Goal: Information Seeking & Learning: Learn about a topic

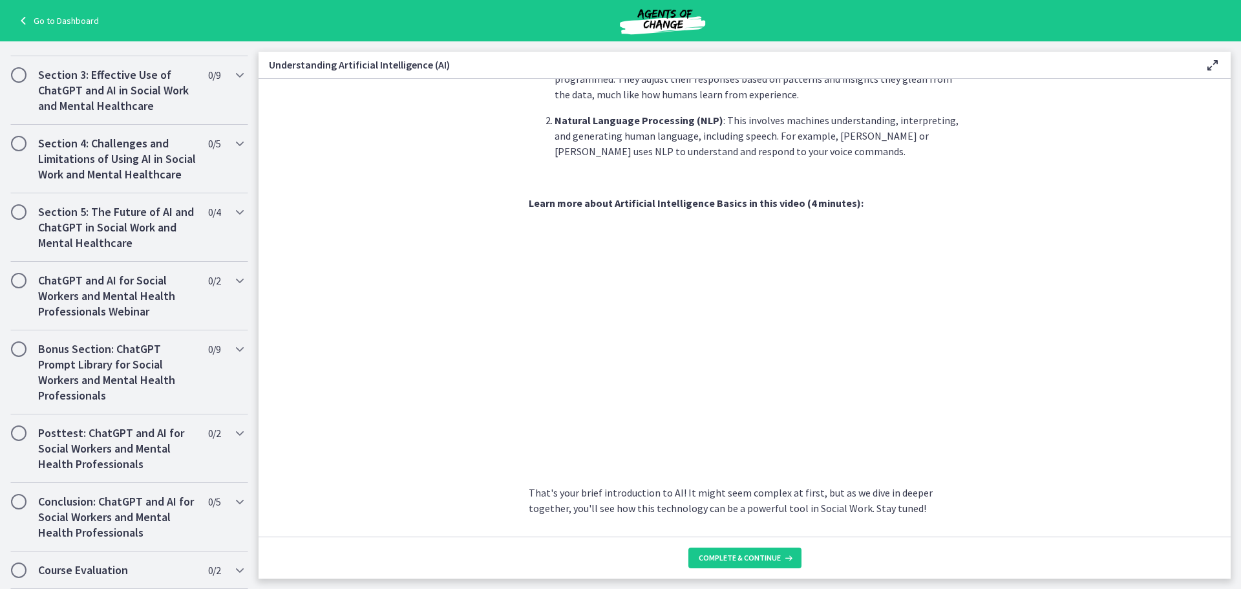
scroll to position [493, 0]
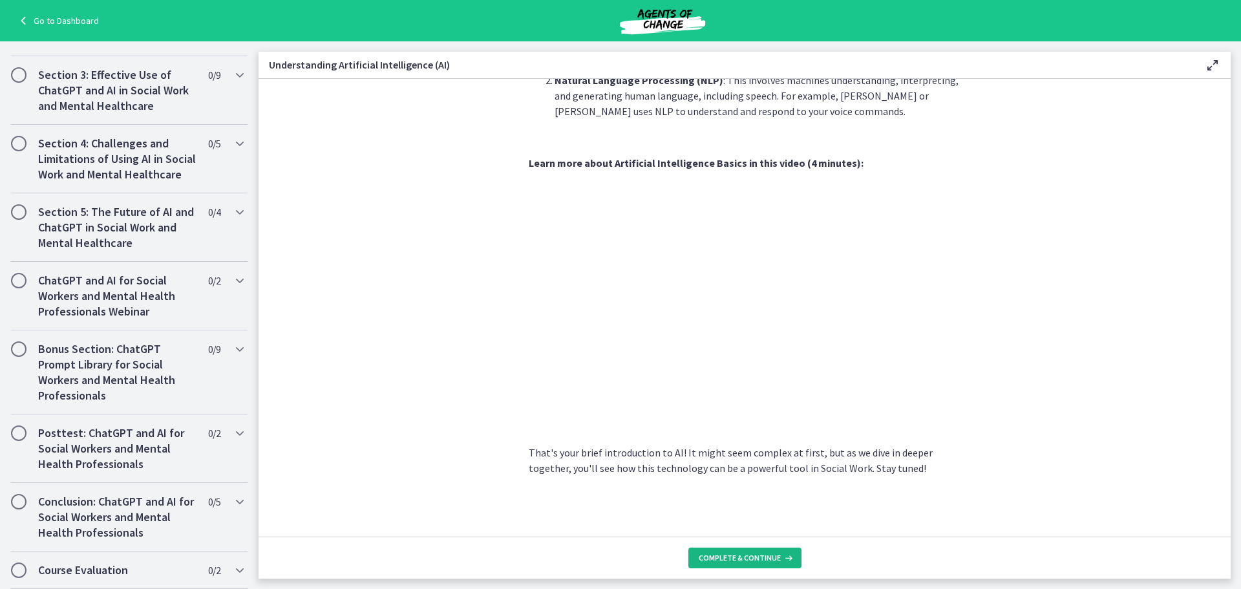
click at [745, 557] on span "Complete & continue" at bounding box center [740, 558] width 82 height 10
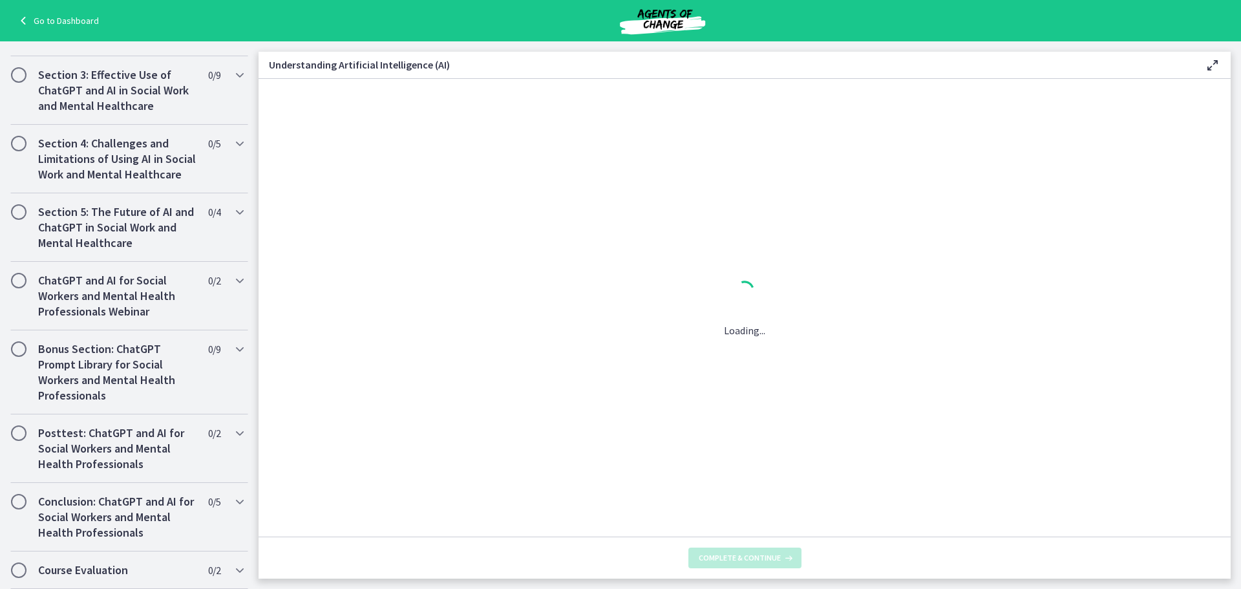
scroll to position [0, 0]
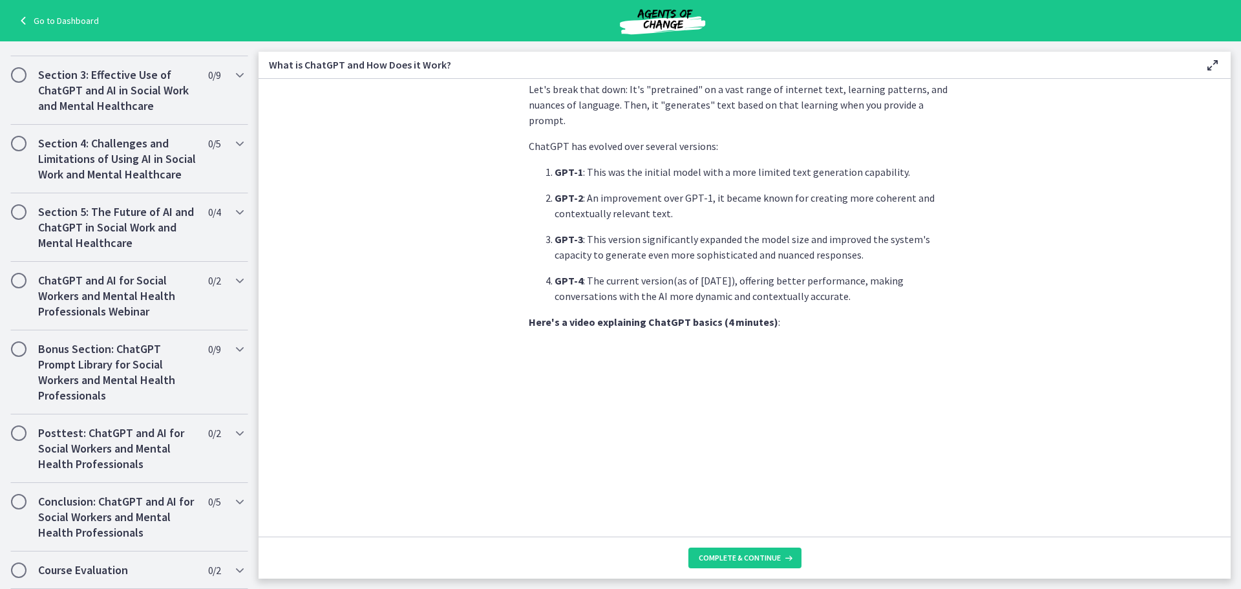
scroll to position [565, 0]
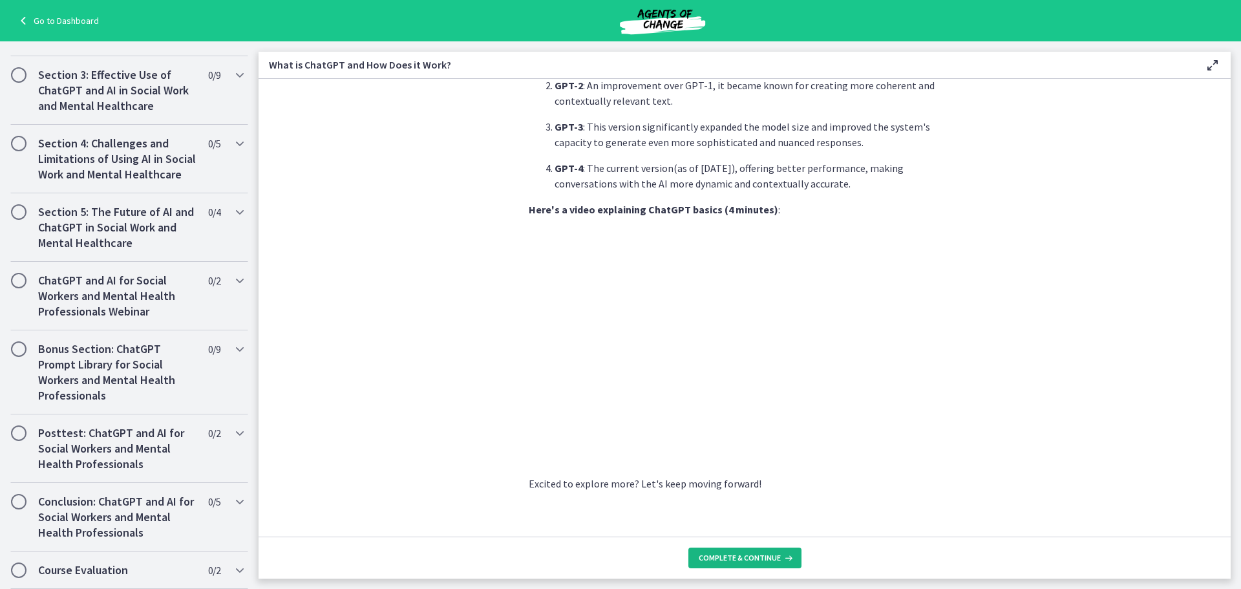
click at [727, 559] on span "Complete & continue" at bounding box center [740, 558] width 82 height 10
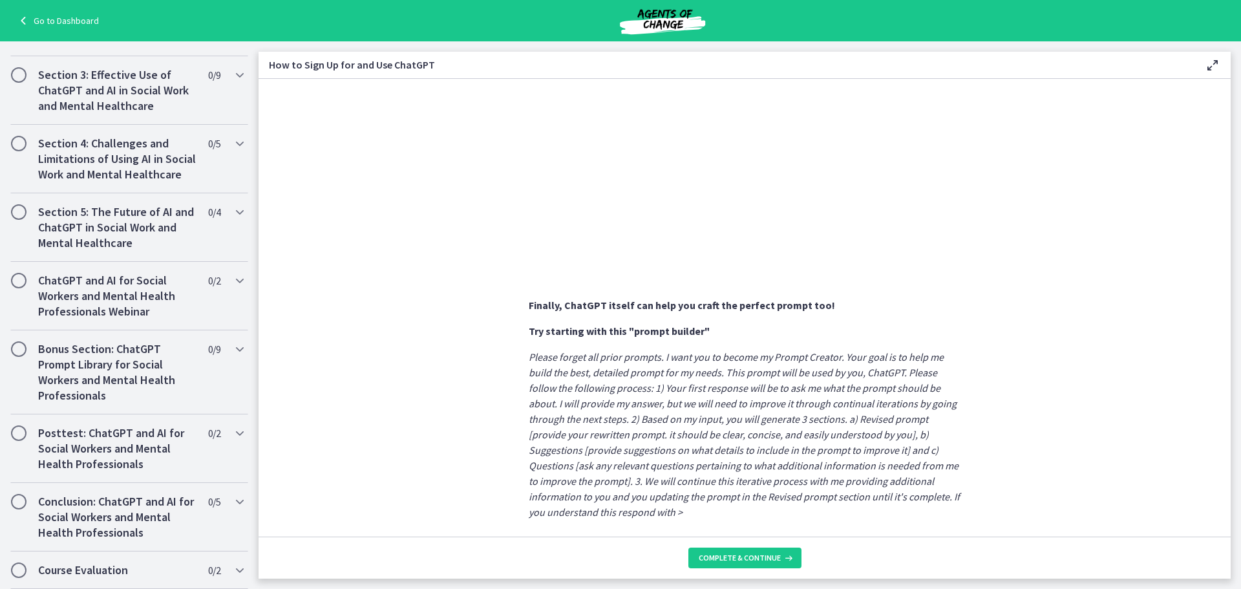
scroll to position [626, 0]
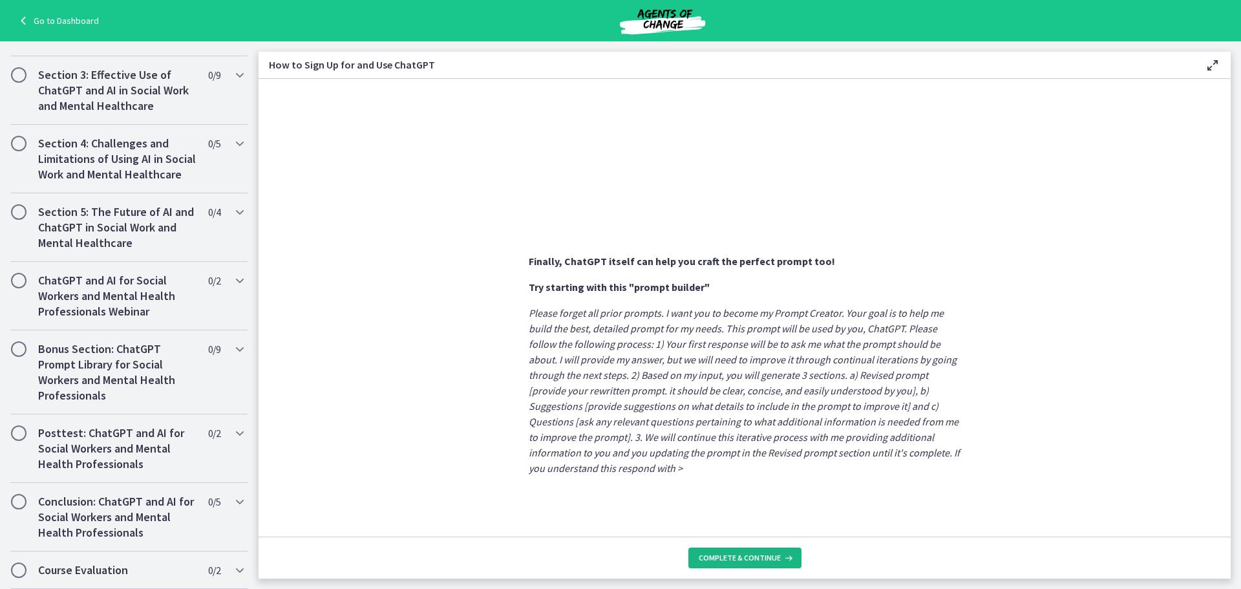
click at [747, 561] on span "Complete & continue" at bounding box center [740, 558] width 82 height 10
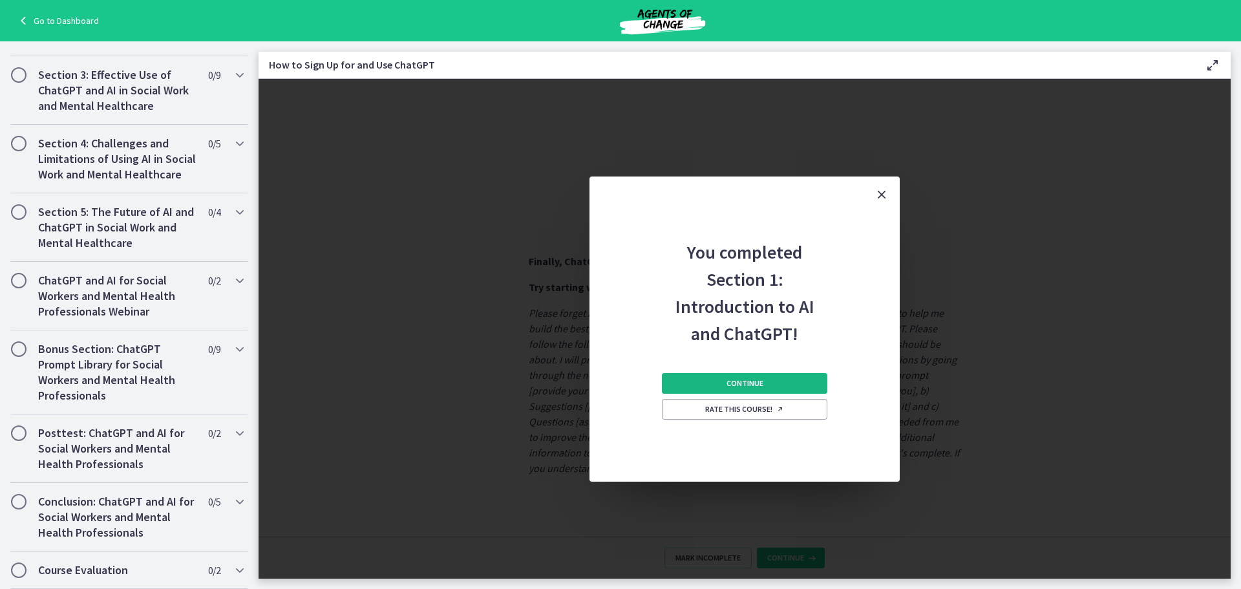
click at [757, 378] on span "Continue" at bounding box center [745, 383] width 37 height 10
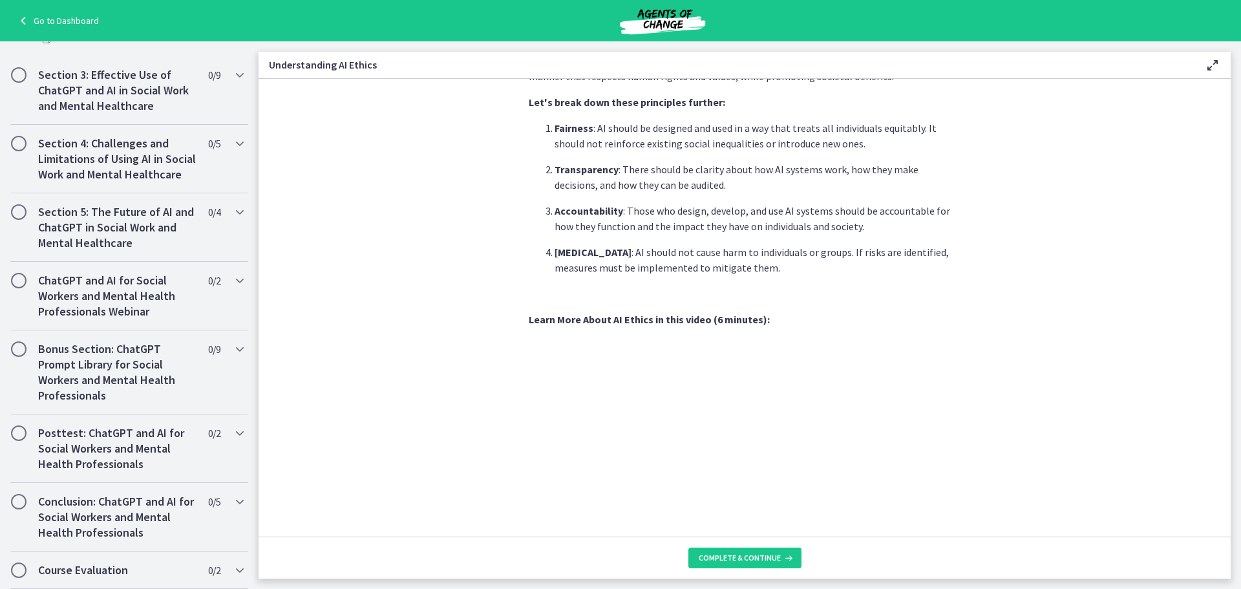
scroll to position [575, 0]
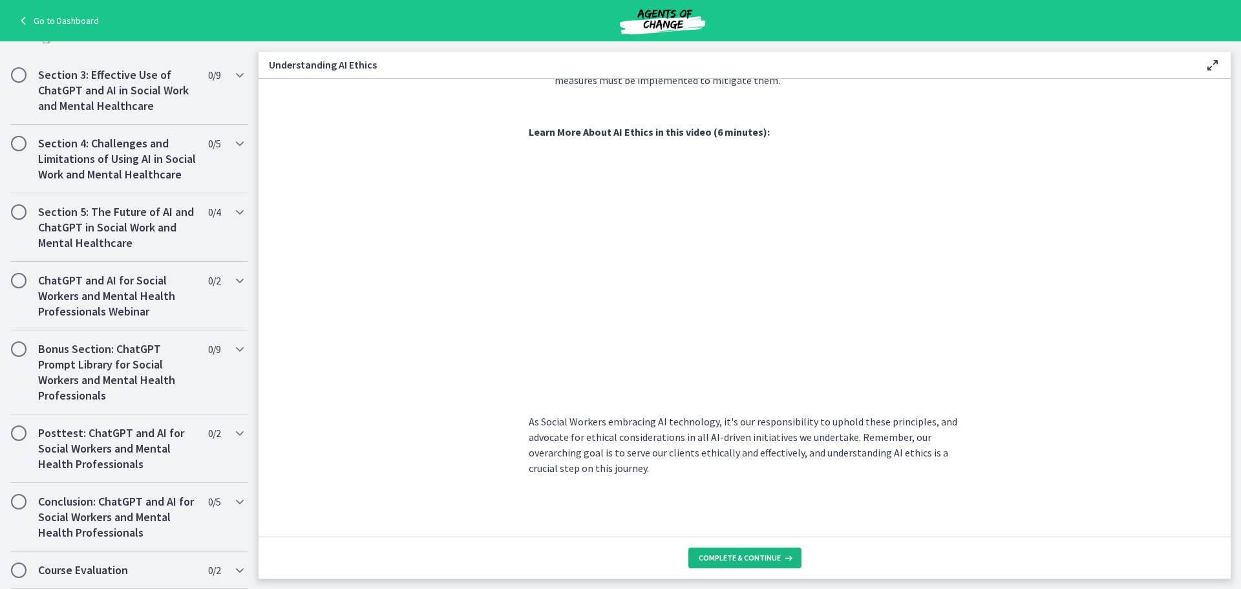
click at [760, 556] on span "Complete & continue" at bounding box center [740, 558] width 82 height 10
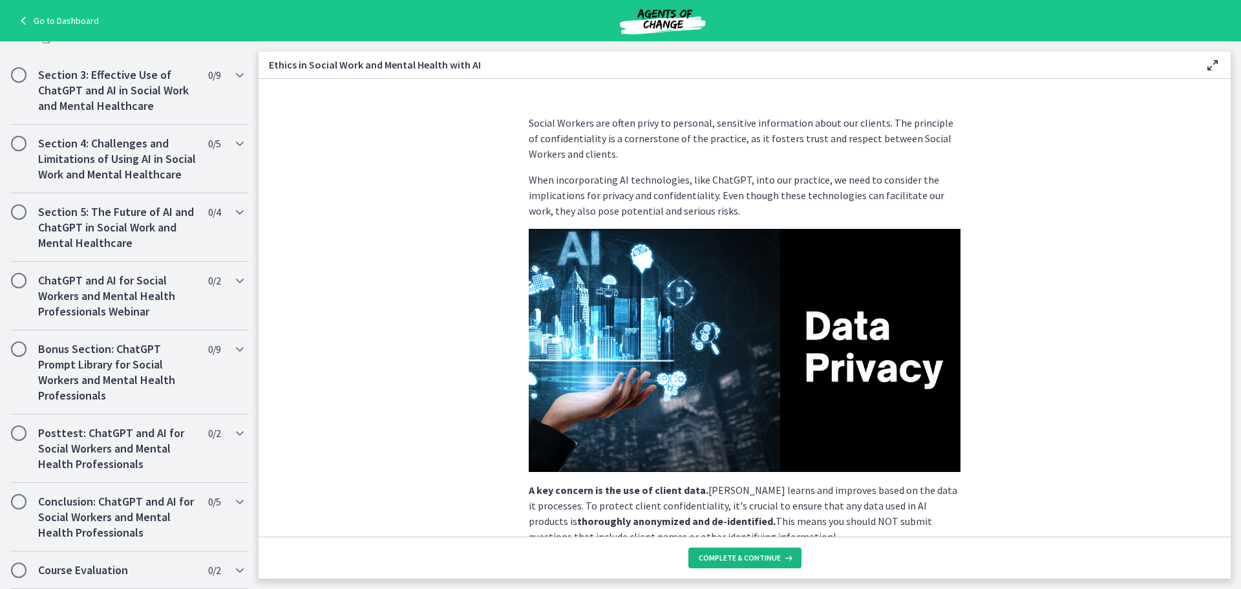
click at [760, 556] on span "Complete & continue" at bounding box center [740, 558] width 82 height 10
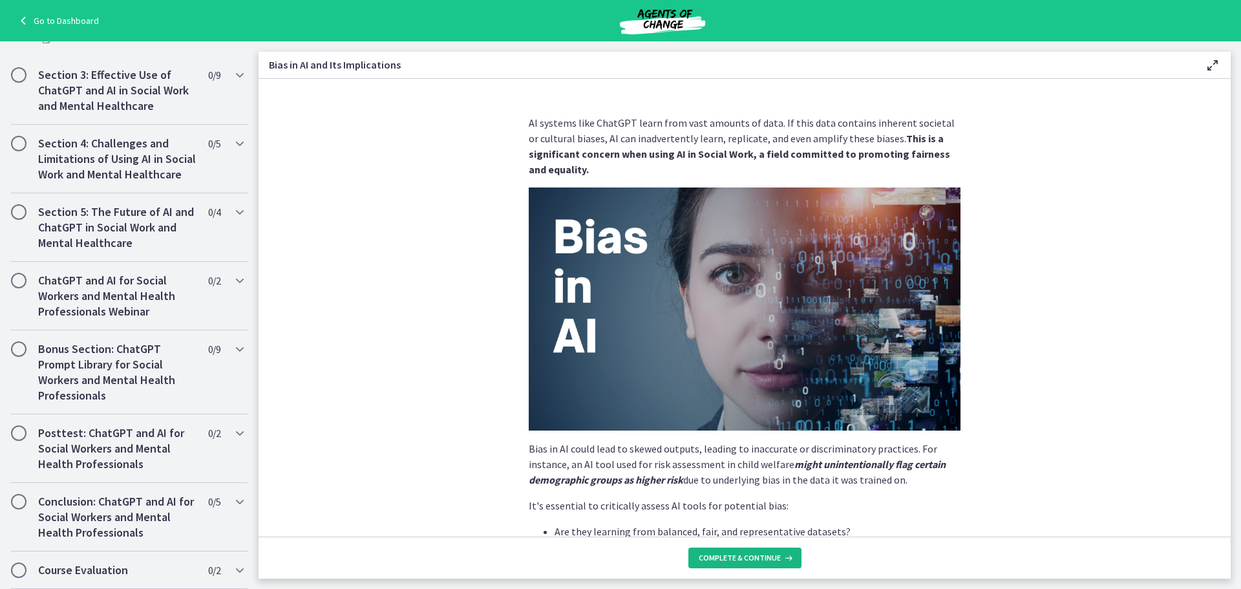
click at [760, 556] on span "Complete & continue" at bounding box center [740, 558] width 82 height 10
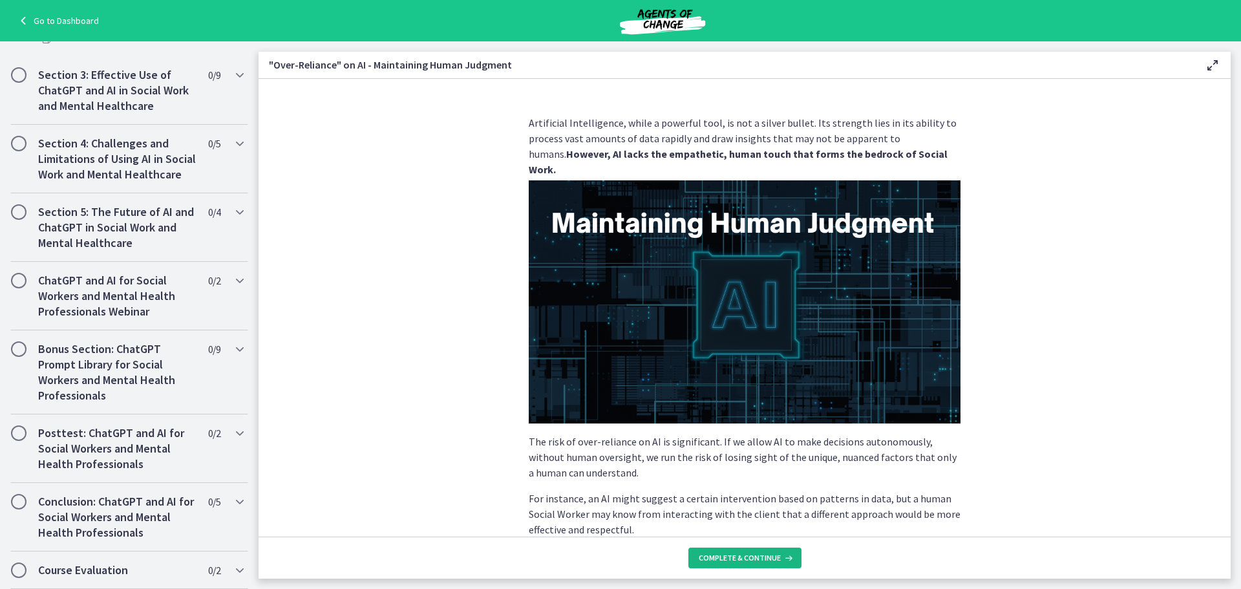
click at [760, 556] on span "Complete & continue" at bounding box center [740, 558] width 82 height 10
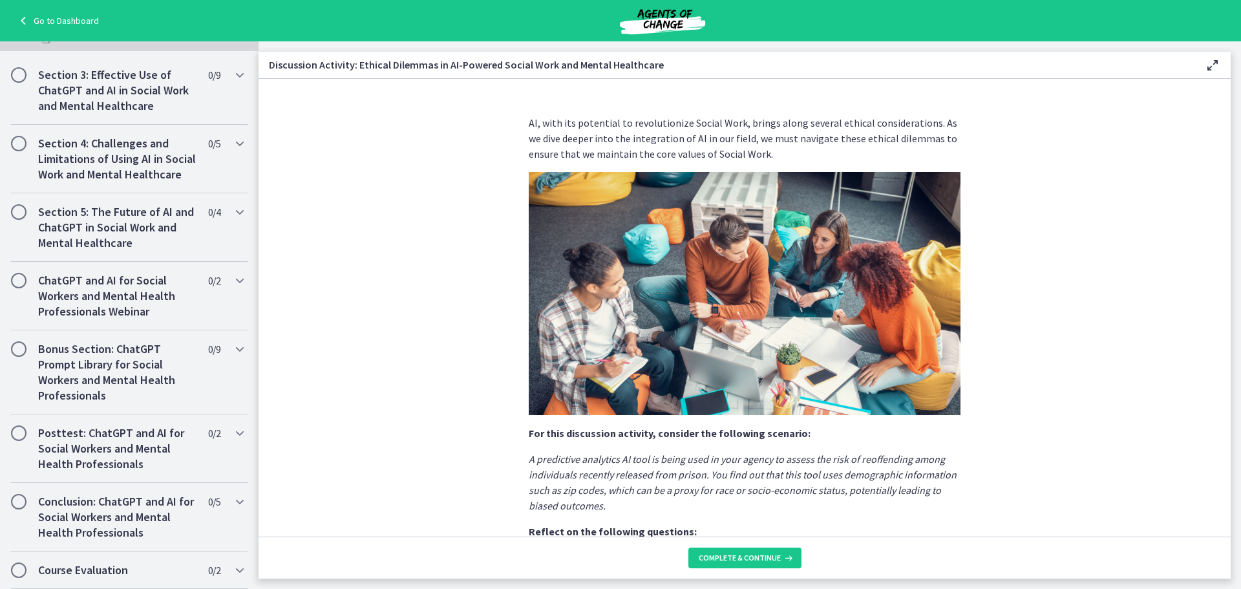
scroll to position [668, 0]
click at [760, 556] on span "Complete & continue" at bounding box center [740, 558] width 82 height 10
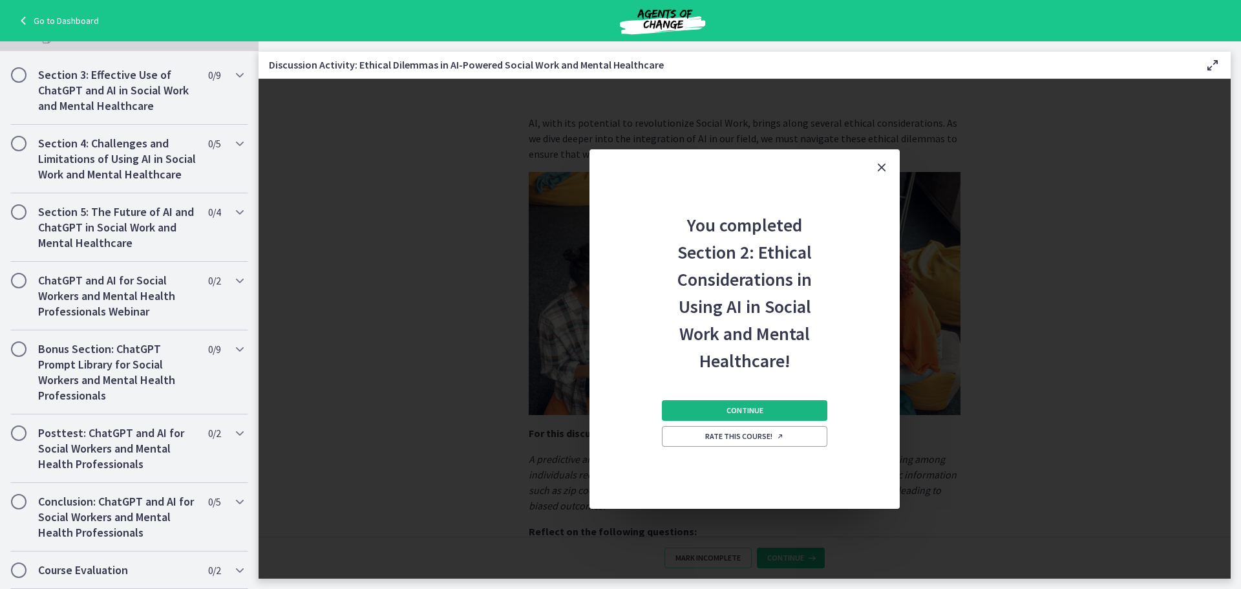
click at [755, 405] on span "Continue" at bounding box center [745, 410] width 37 height 10
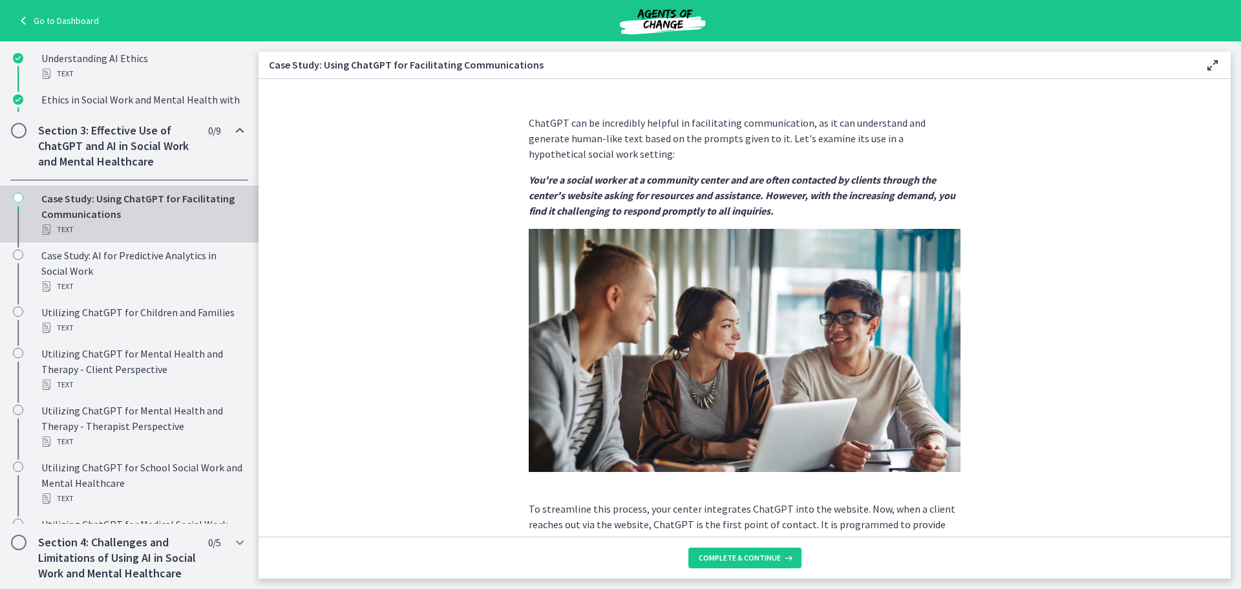
scroll to position [388, 0]
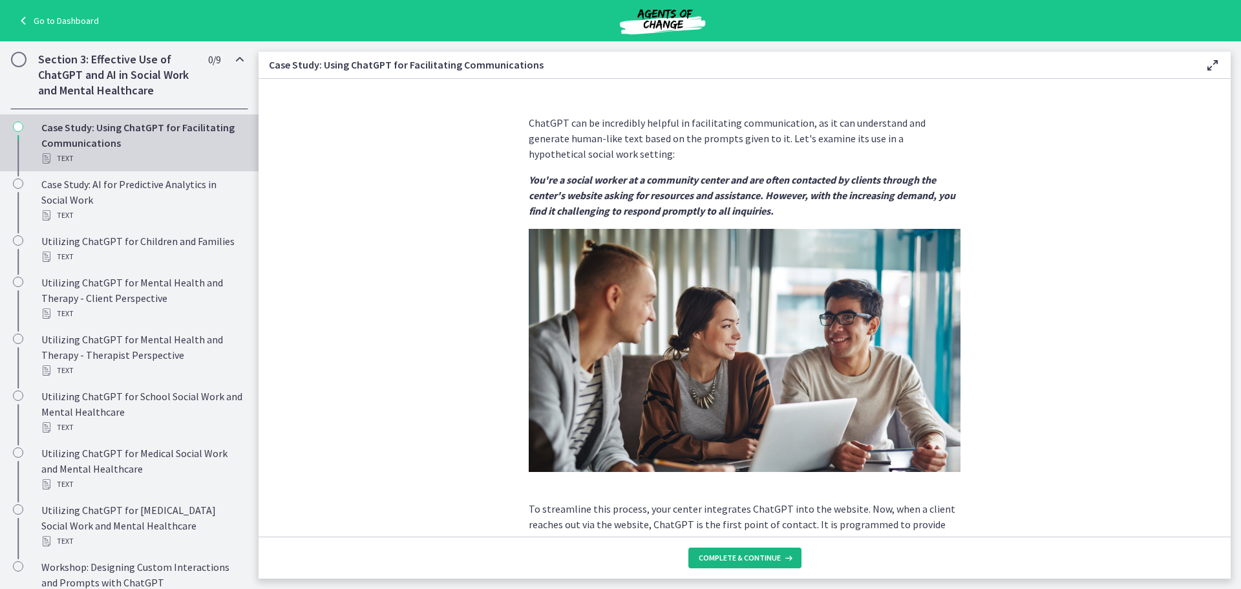
click at [778, 551] on button "Complete & continue" at bounding box center [744, 557] width 113 height 21
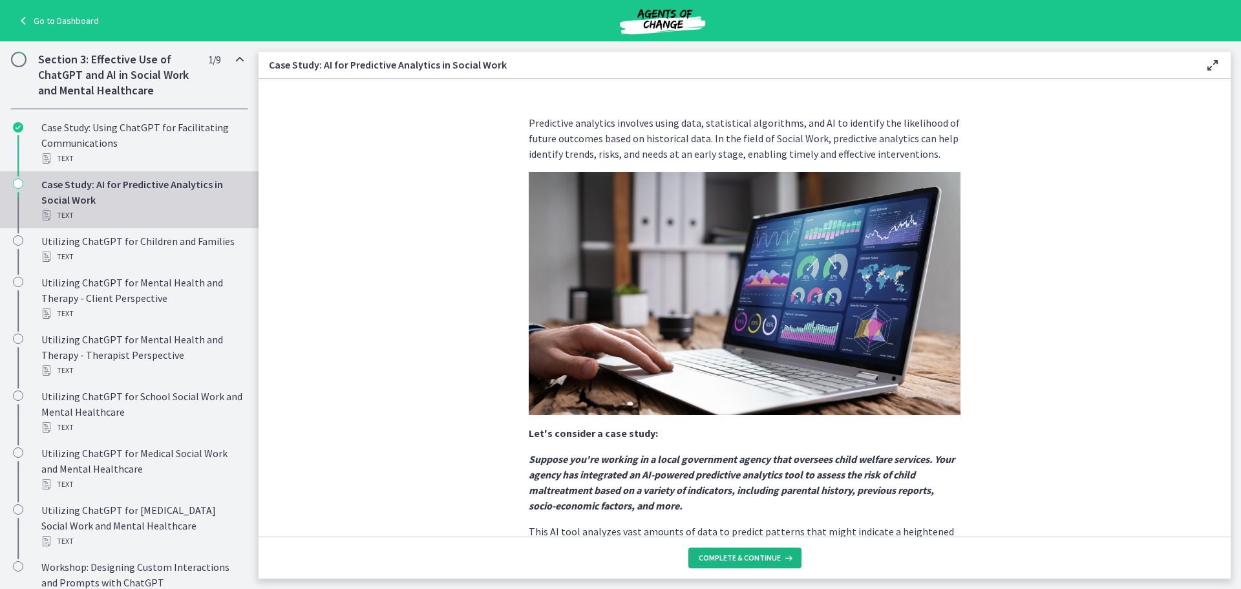
click at [778, 551] on button "Complete & continue" at bounding box center [744, 557] width 113 height 21
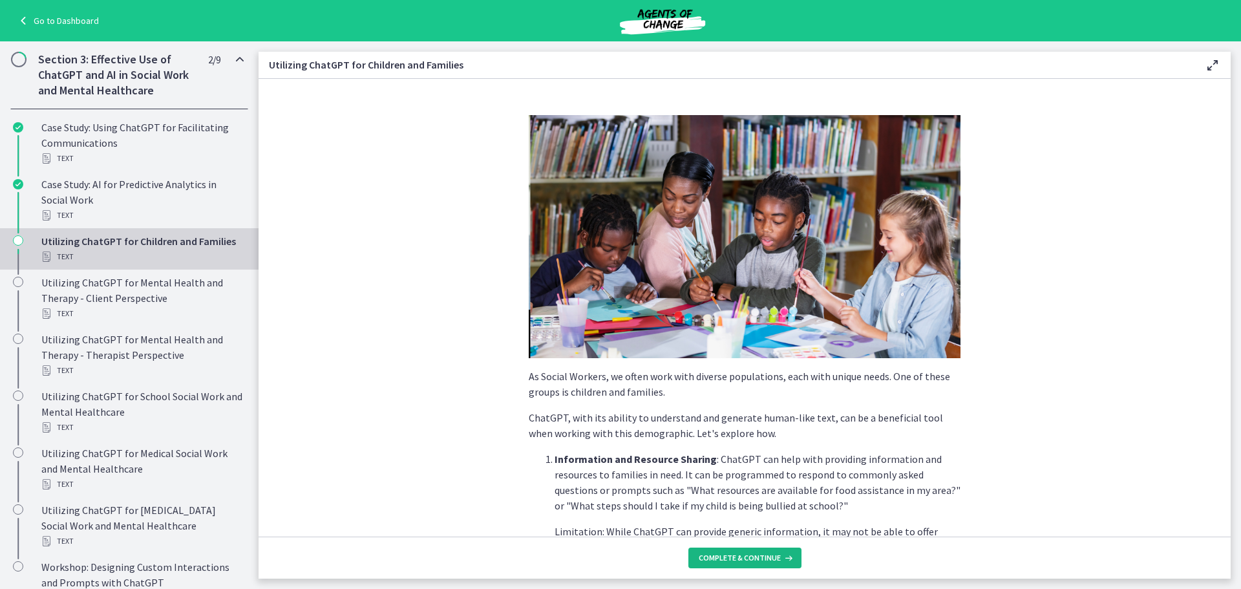
click at [778, 551] on button "Complete & continue" at bounding box center [744, 557] width 113 height 21
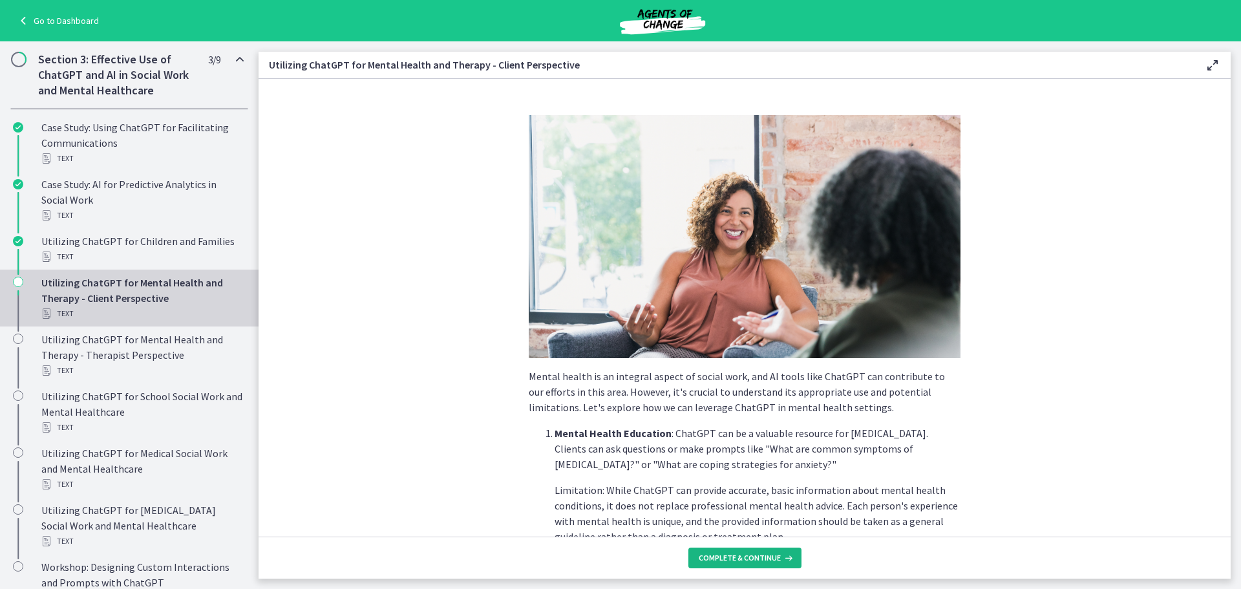
click at [769, 553] on span "Complete & continue" at bounding box center [740, 558] width 82 height 10
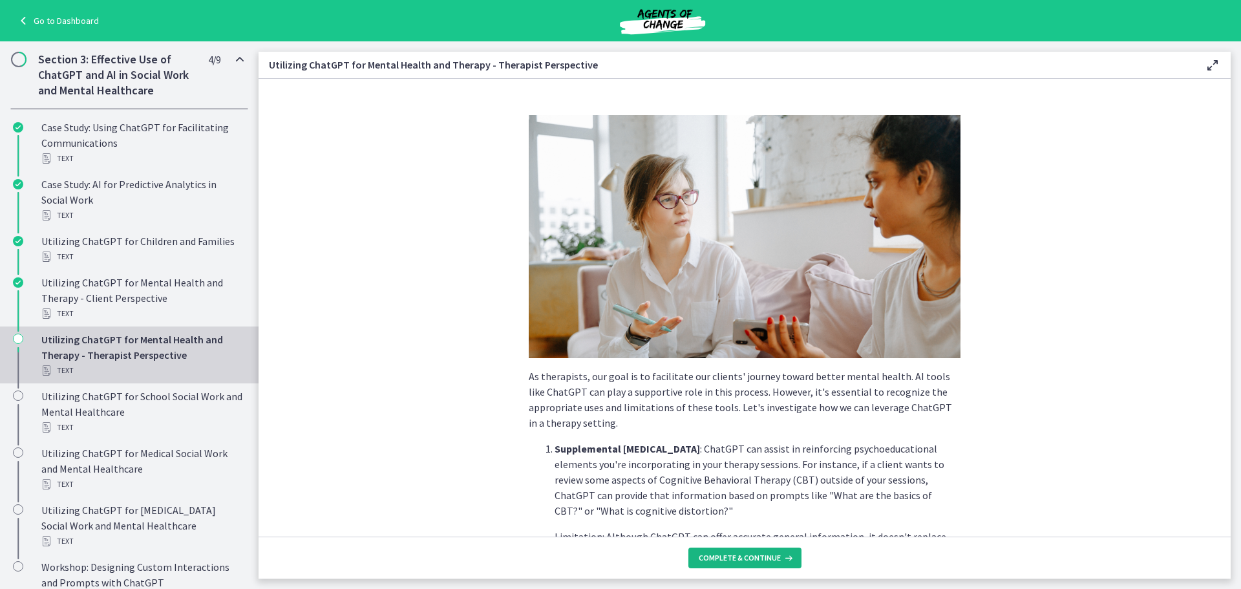
click at [769, 553] on span "Complete & continue" at bounding box center [740, 558] width 82 height 10
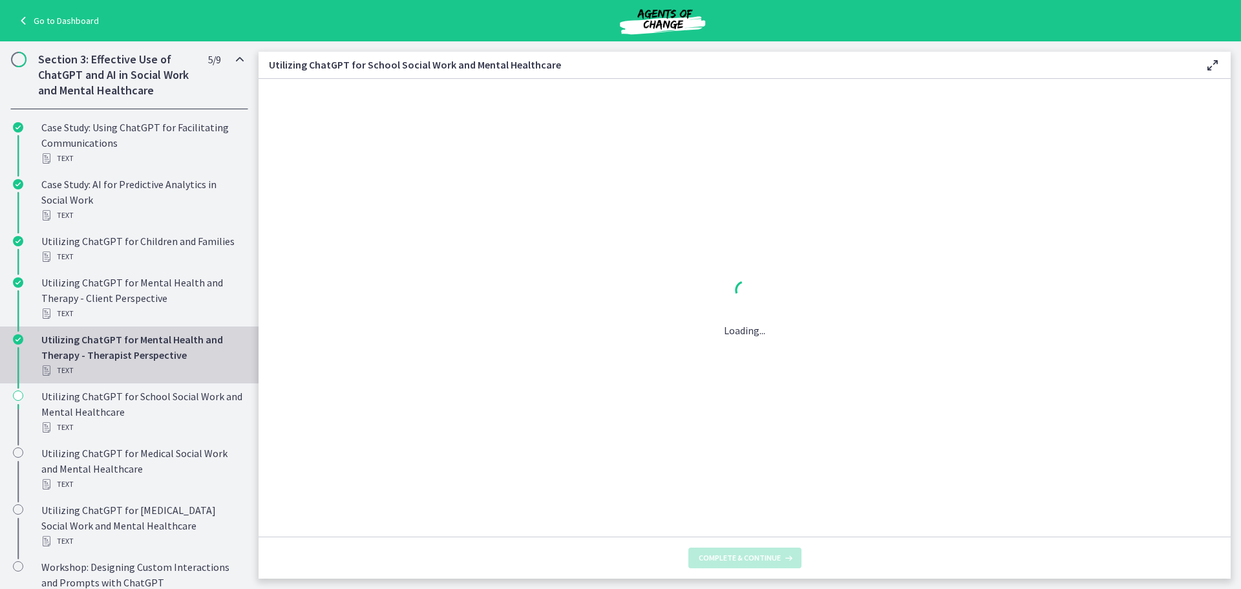
click at [769, 553] on span "Complete & continue" at bounding box center [740, 558] width 82 height 10
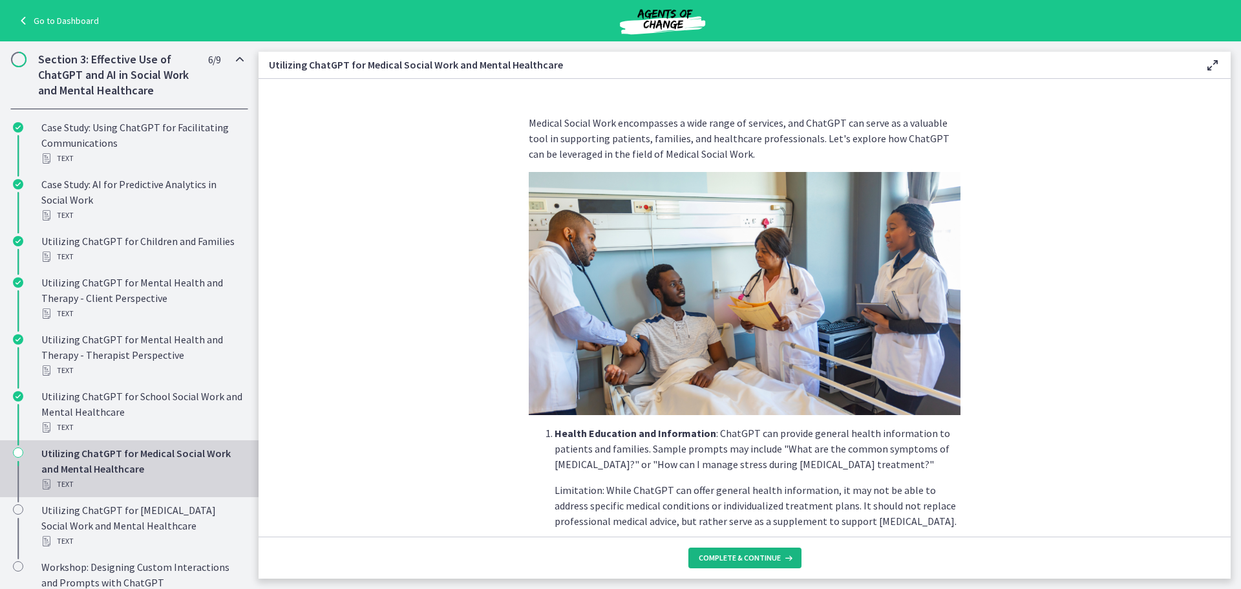
click at [767, 554] on span "Complete & continue" at bounding box center [740, 558] width 82 height 10
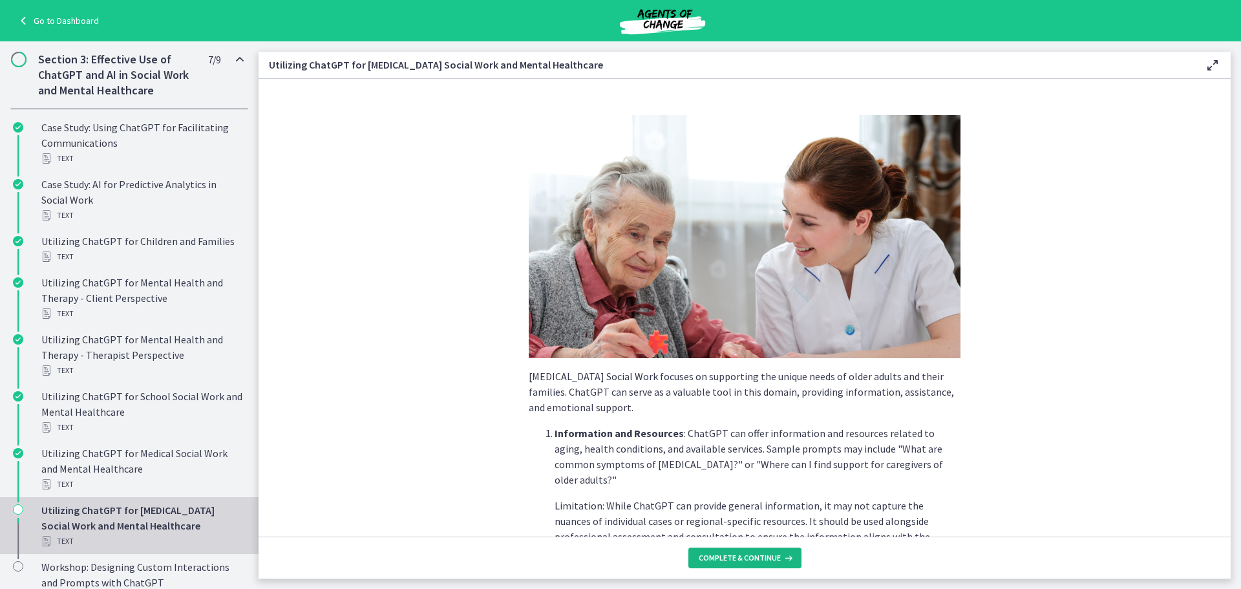
click at [767, 554] on span "Complete & continue" at bounding box center [740, 558] width 82 height 10
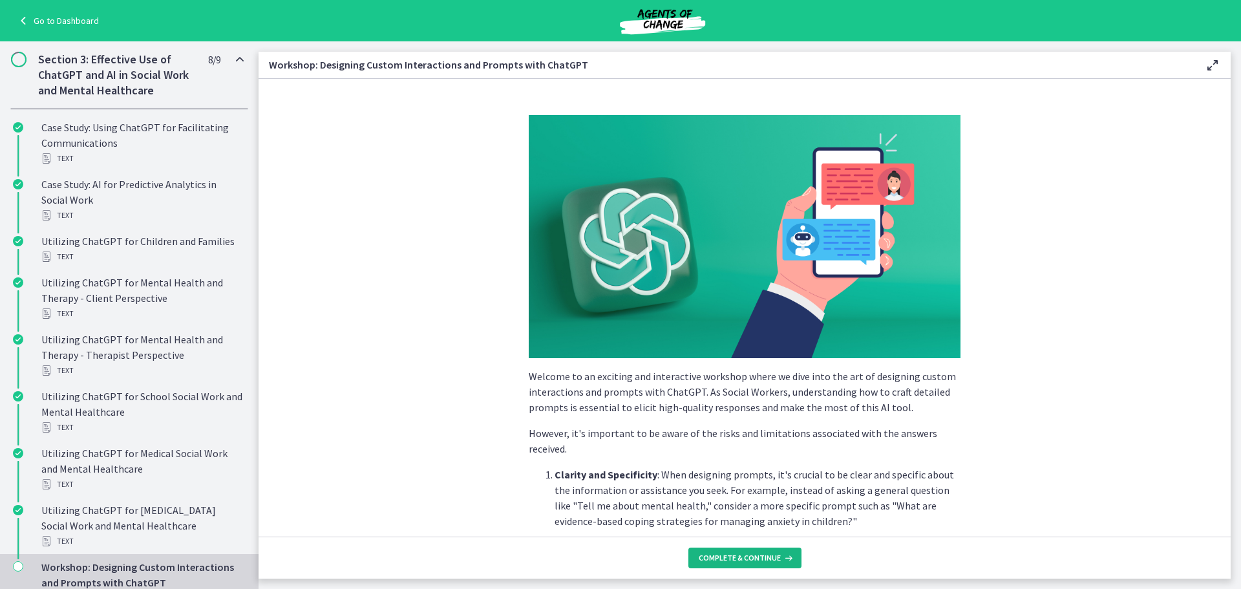
click at [767, 554] on span "Complete & continue" at bounding box center [740, 558] width 82 height 10
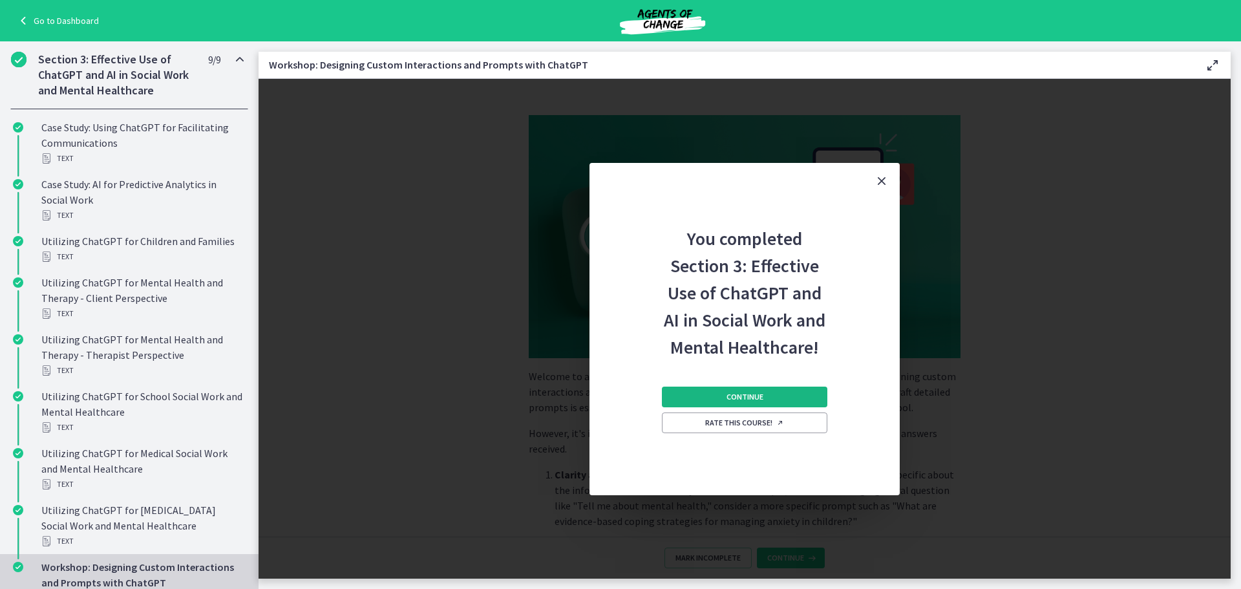
click at [758, 392] on span "Continue" at bounding box center [745, 397] width 37 height 10
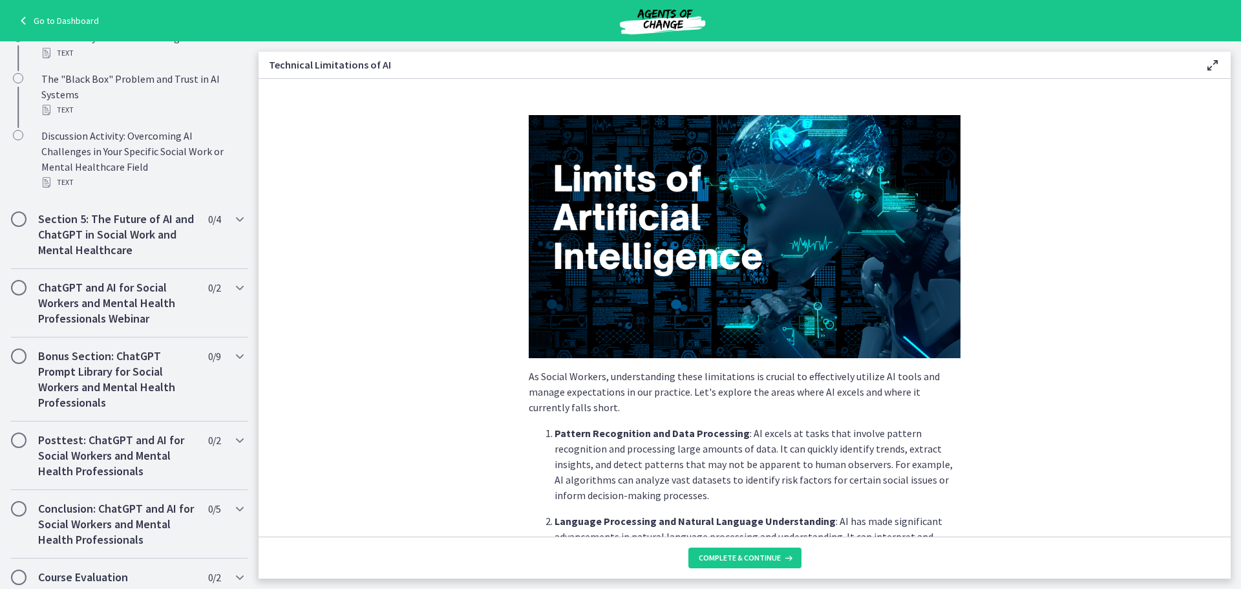
scroll to position [668, 0]
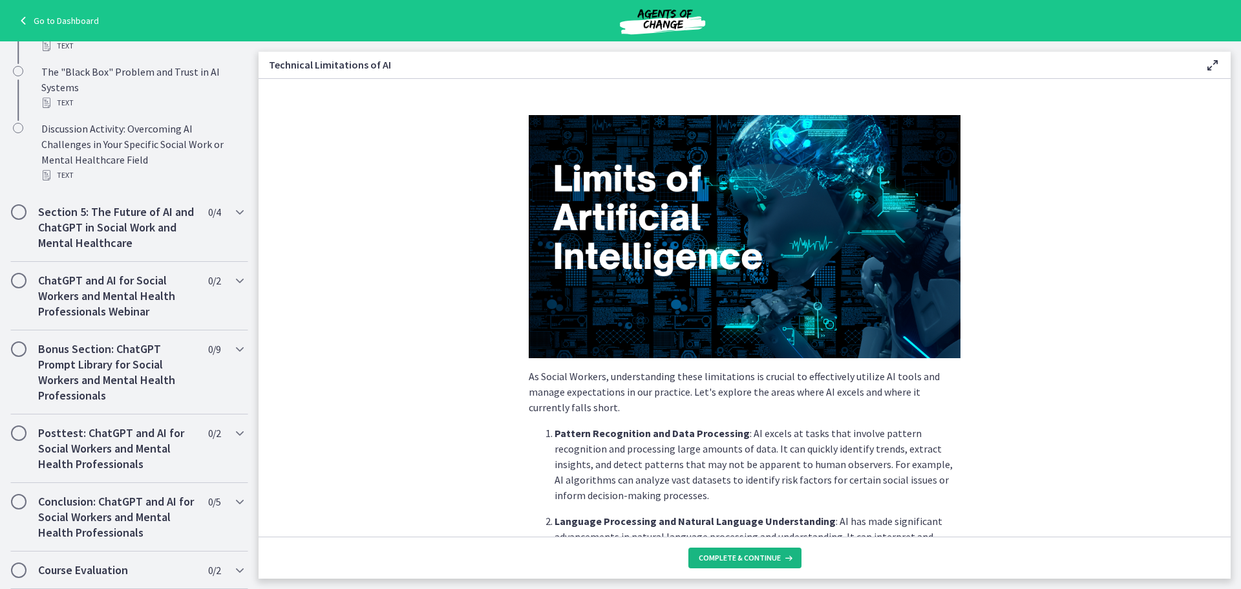
click at [767, 556] on span "Complete & continue" at bounding box center [740, 558] width 82 height 10
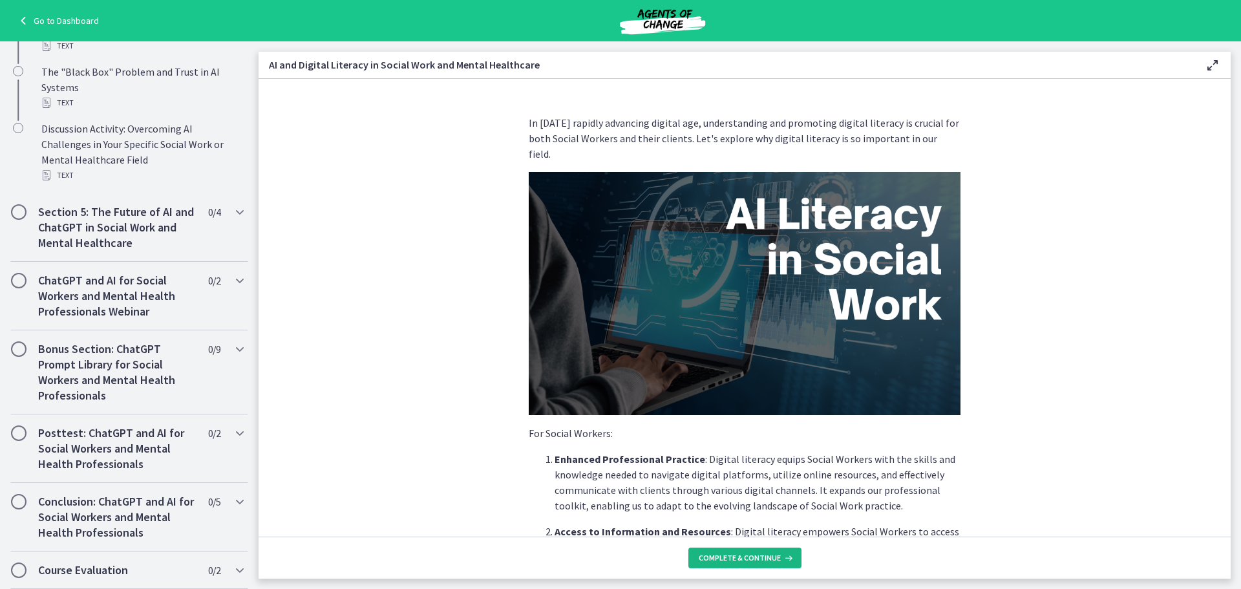
click at [767, 556] on span "Complete & continue" at bounding box center [740, 558] width 82 height 10
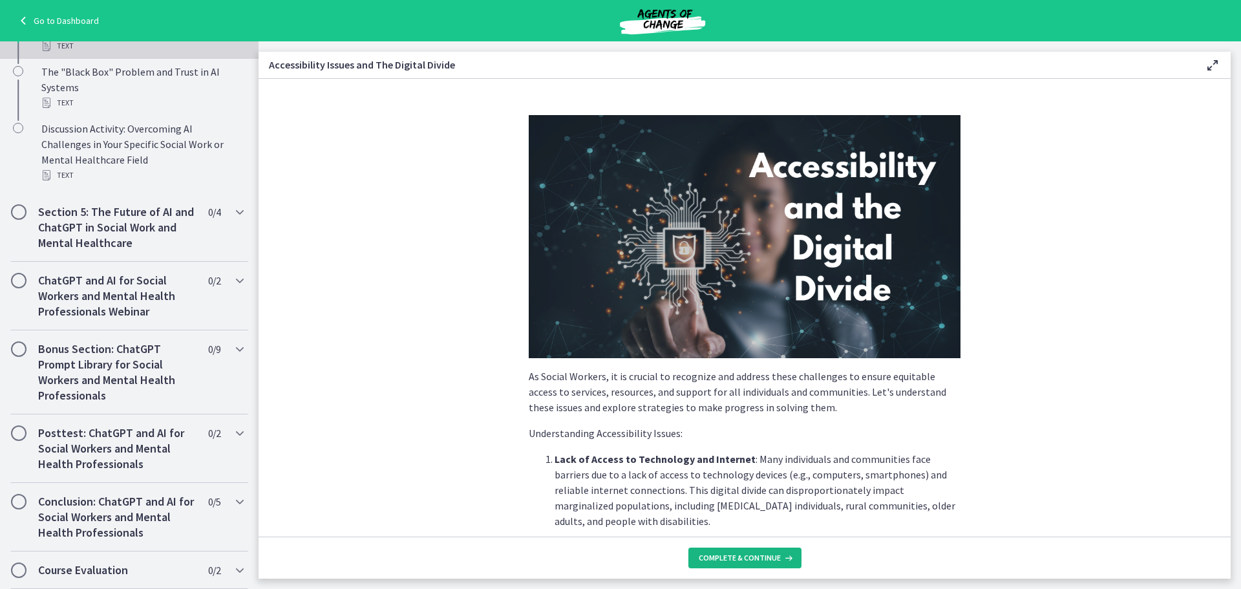
click at [766, 555] on span "Complete & continue" at bounding box center [740, 558] width 82 height 10
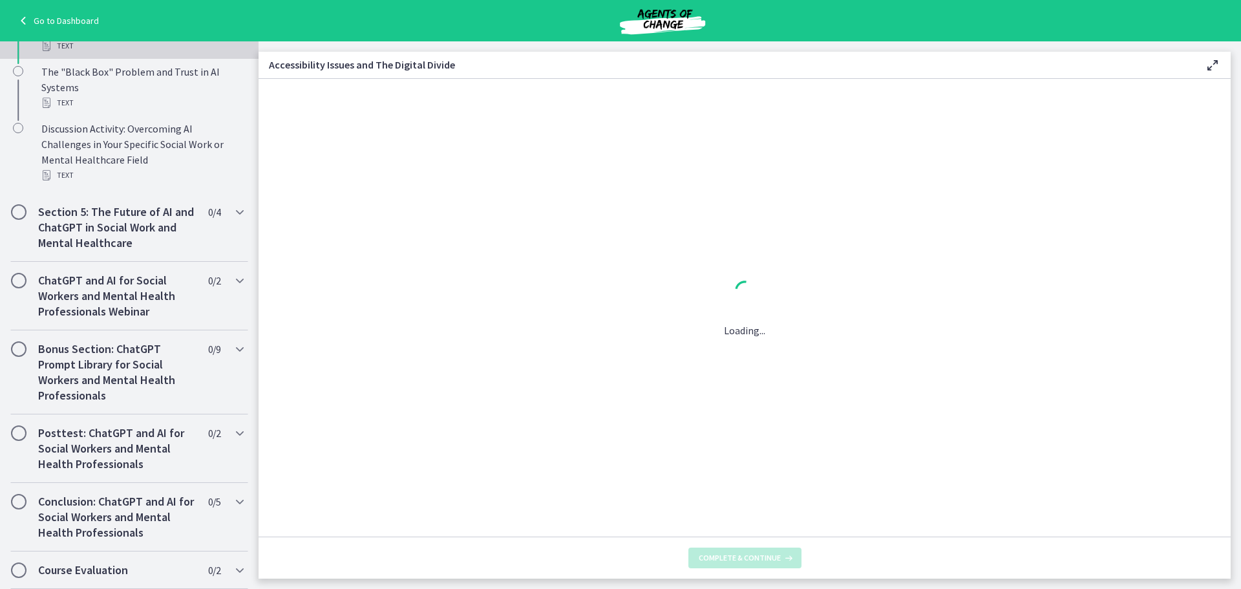
click at [766, 555] on span "Complete & continue" at bounding box center [740, 558] width 82 height 10
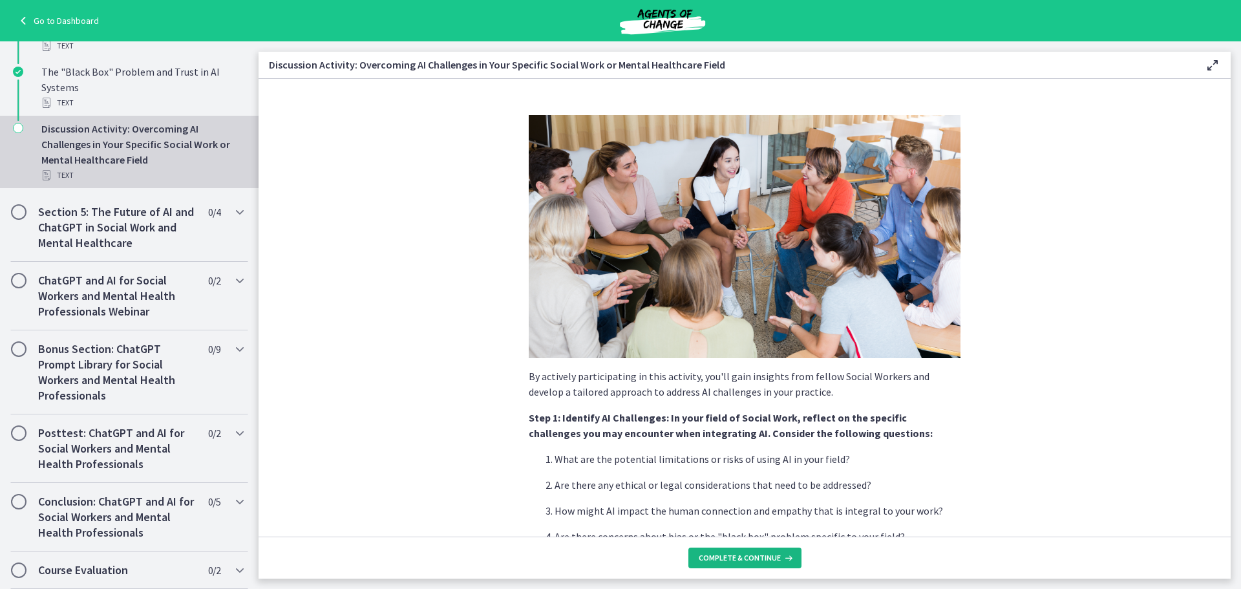
click at [759, 558] on span "Complete & continue" at bounding box center [740, 558] width 82 height 10
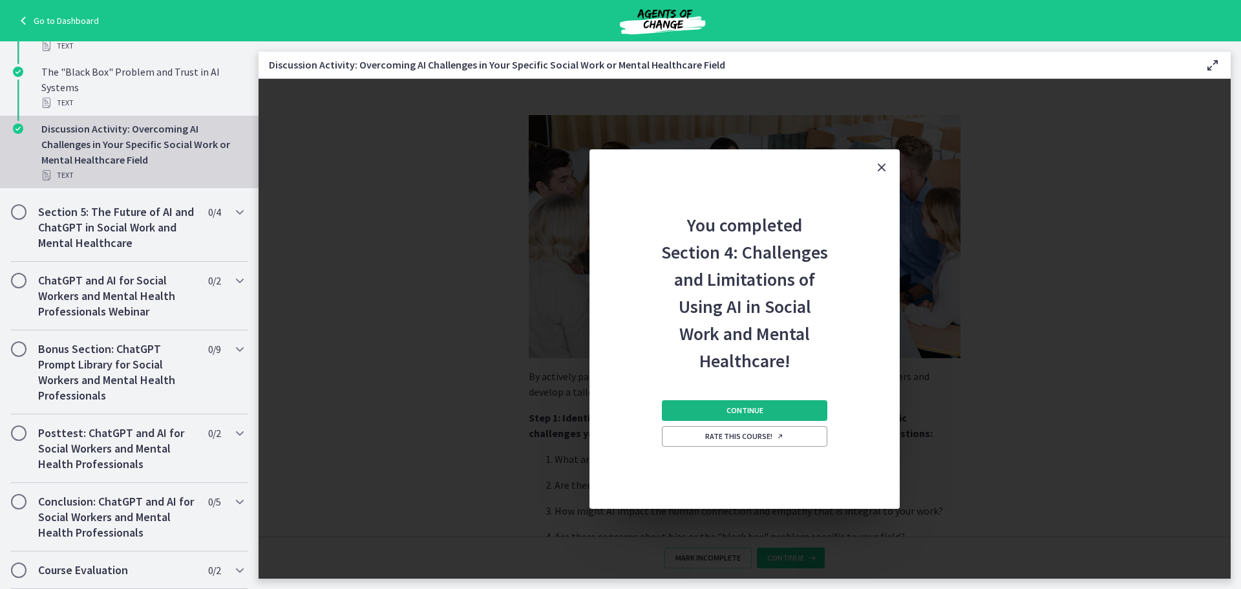
click at [768, 410] on button "Continue" at bounding box center [744, 410] width 165 height 21
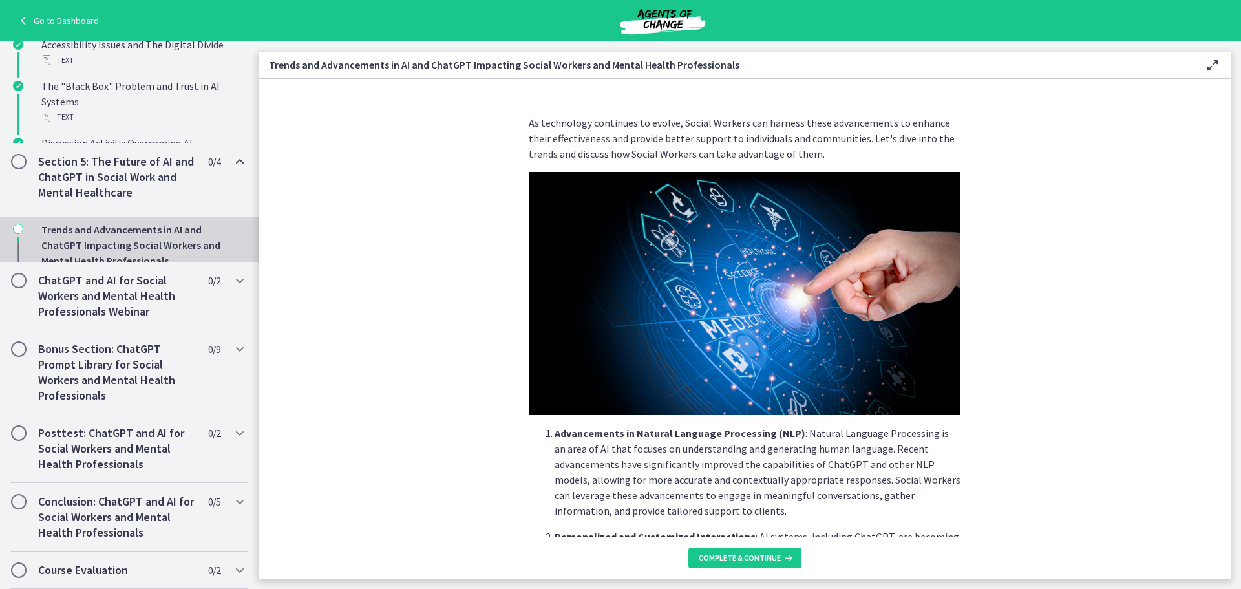
scroll to position [572, 0]
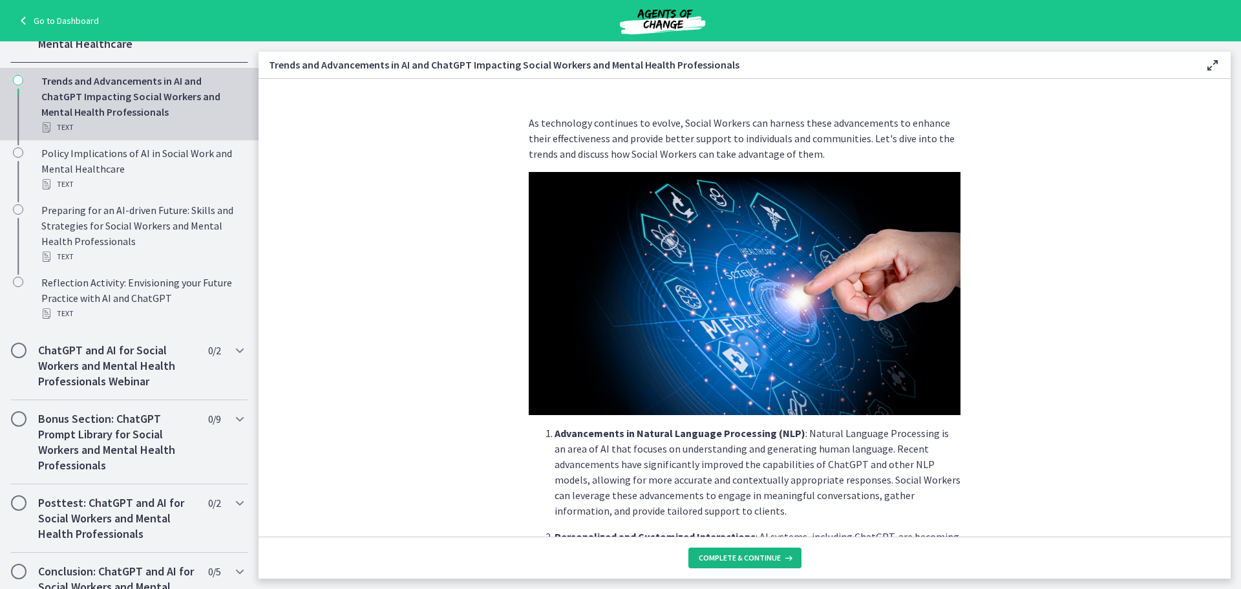
click at [759, 551] on button "Complete & continue" at bounding box center [744, 557] width 113 height 21
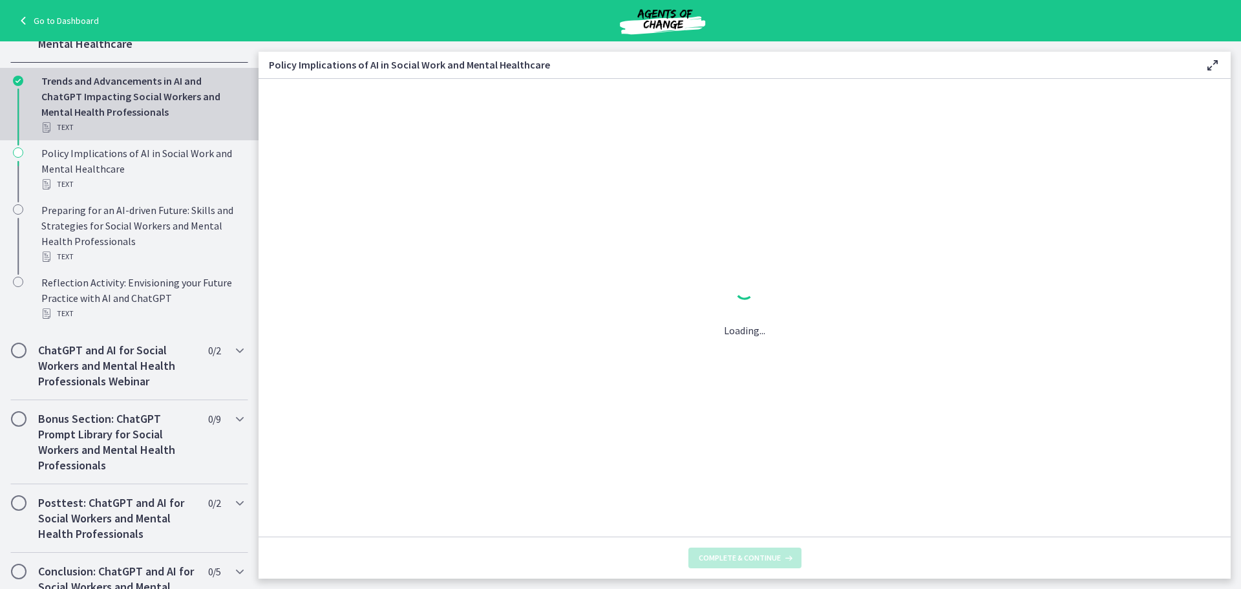
click at [759, 551] on button "Complete & continue" at bounding box center [744, 557] width 113 height 21
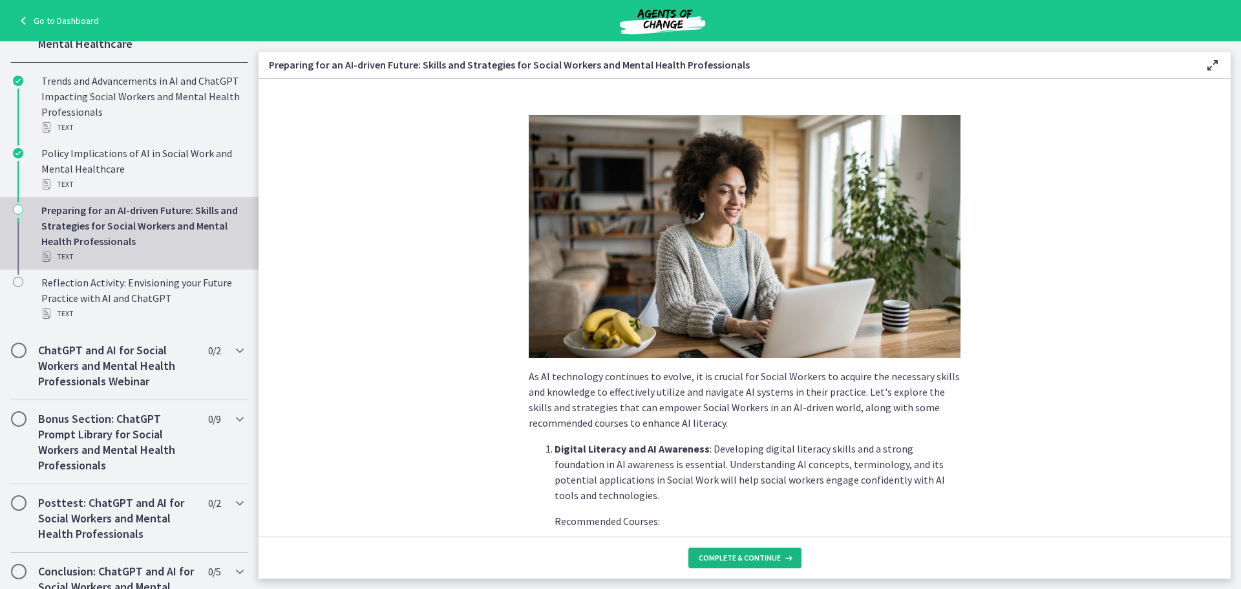
click at [759, 551] on button "Complete & continue" at bounding box center [744, 557] width 113 height 21
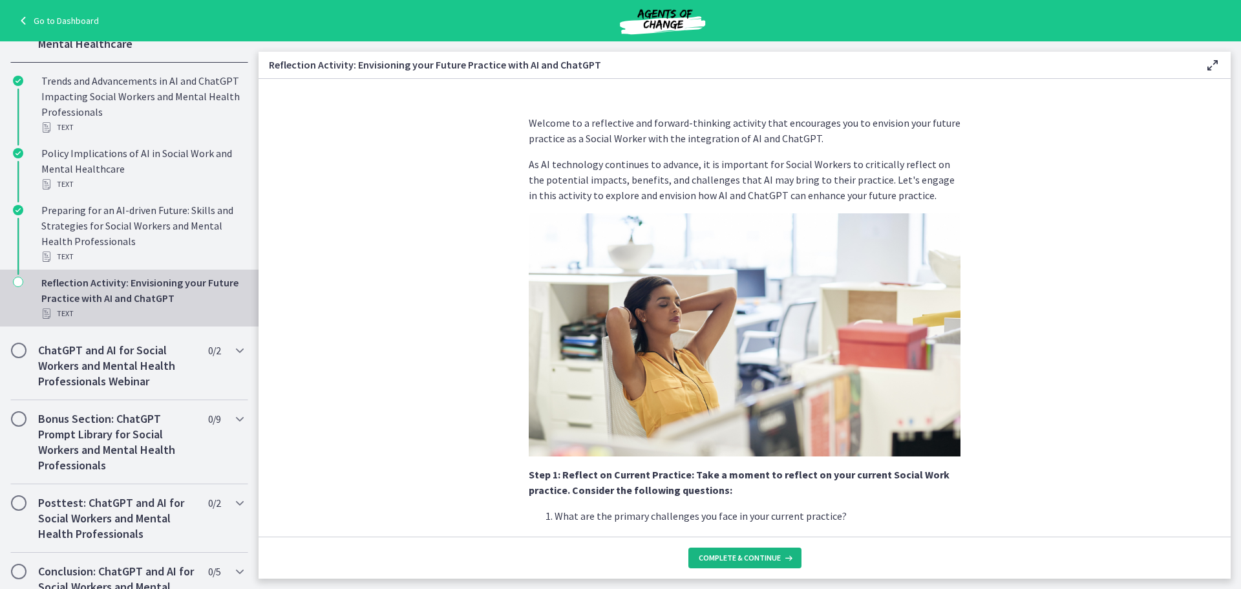
click at [759, 551] on button "Complete & continue" at bounding box center [744, 557] width 113 height 21
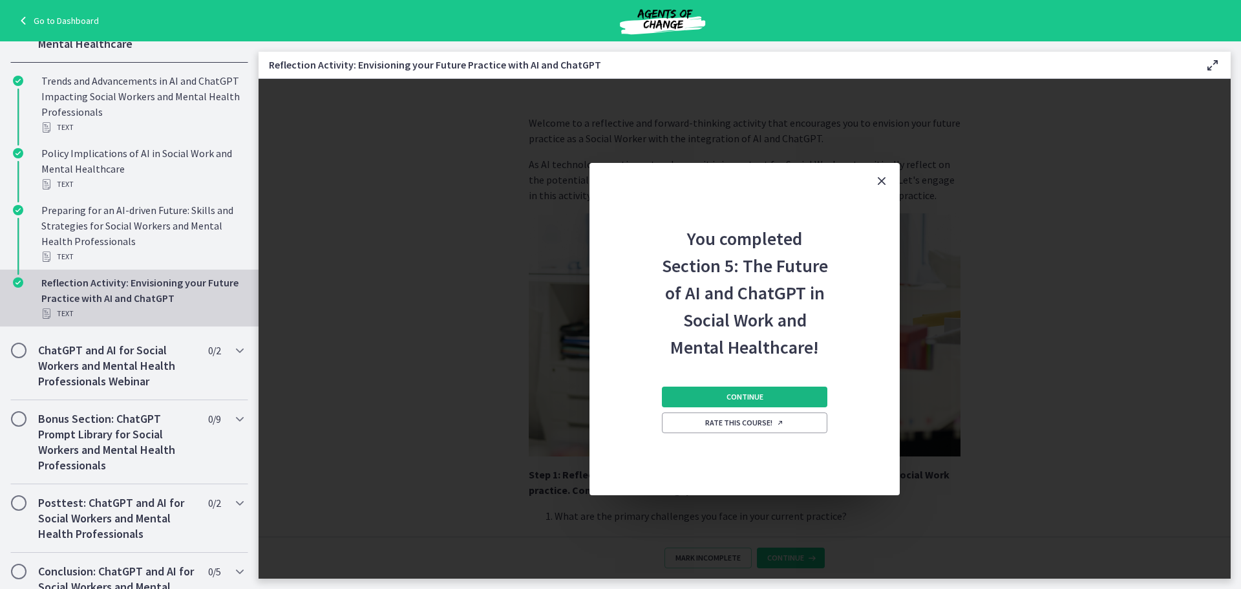
click at [755, 392] on span "Continue" at bounding box center [745, 397] width 37 height 10
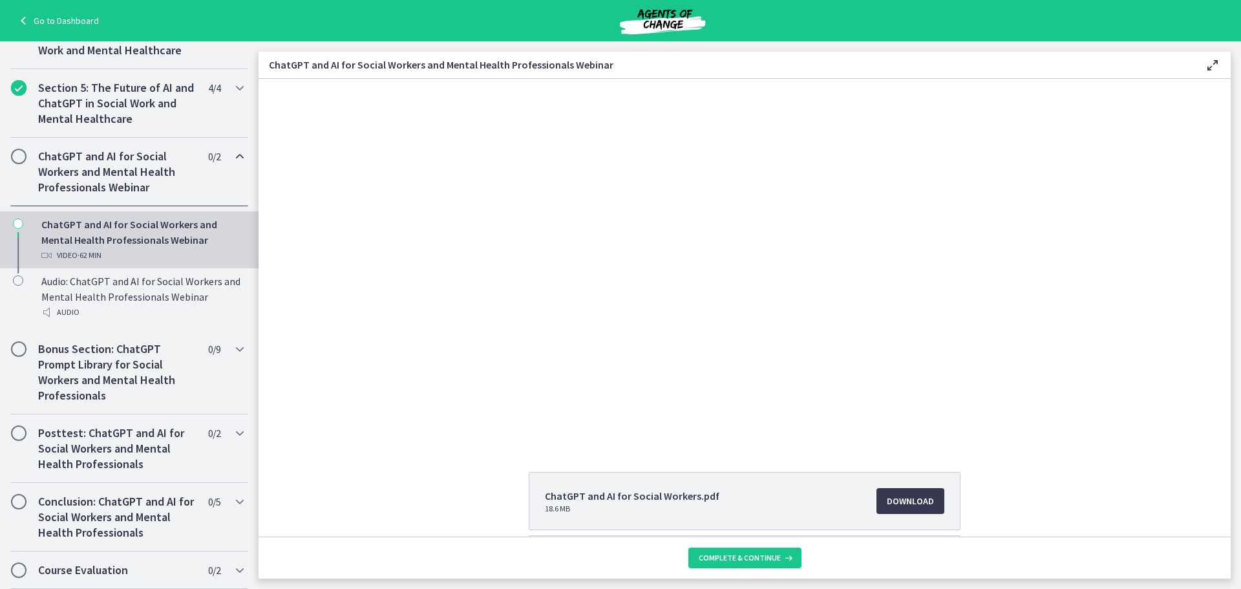
click at [342, 444] on div "ChatGPT and AI for Social Workers.pdf 18.6 MB Download Opens in a new window Bi…" at bounding box center [745, 308] width 972 height 458
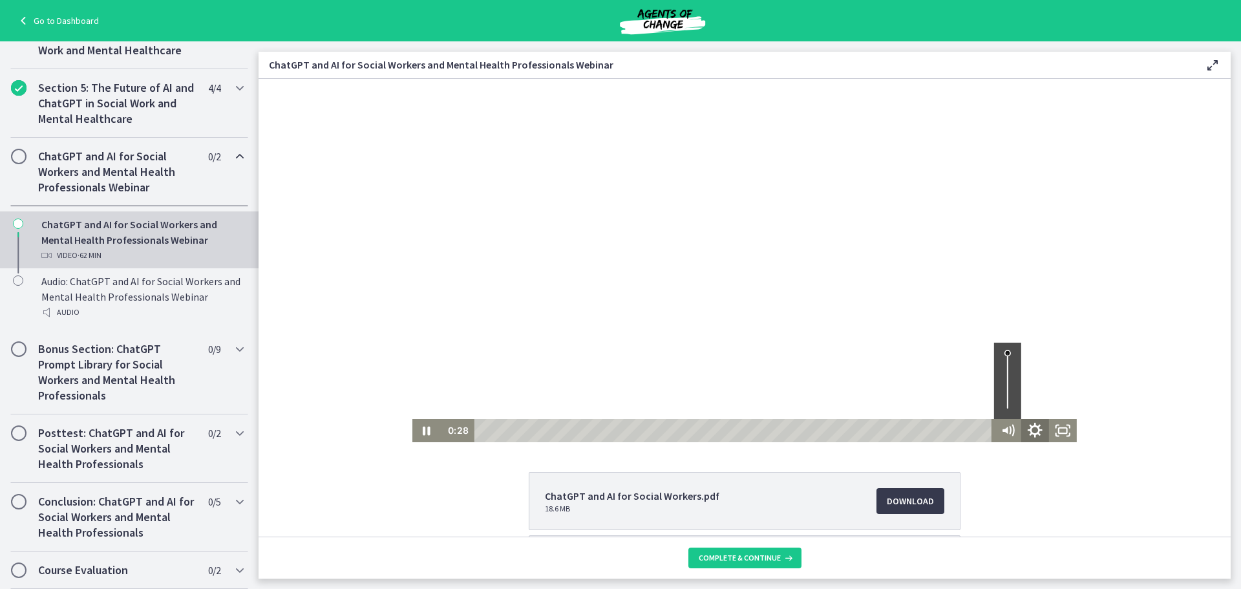
click at [1023, 429] on icon "Show settings menu" at bounding box center [1035, 430] width 33 height 28
click at [1023, 429] on icon "Hide settings menu" at bounding box center [1035, 430] width 33 height 28
click at [1056, 430] on icon "Fullscreen" at bounding box center [1063, 430] width 33 height 28
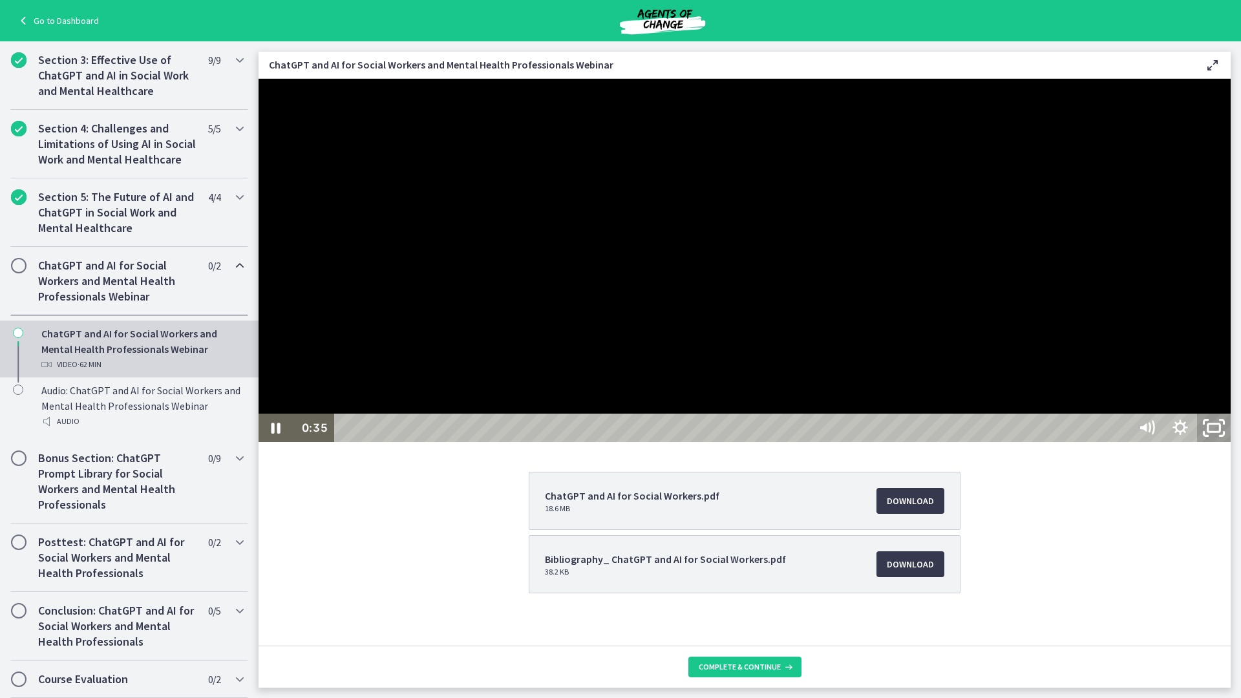
click at [1234, 445] on icon "Unfullscreen" at bounding box center [1214, 428] width 40 height 34
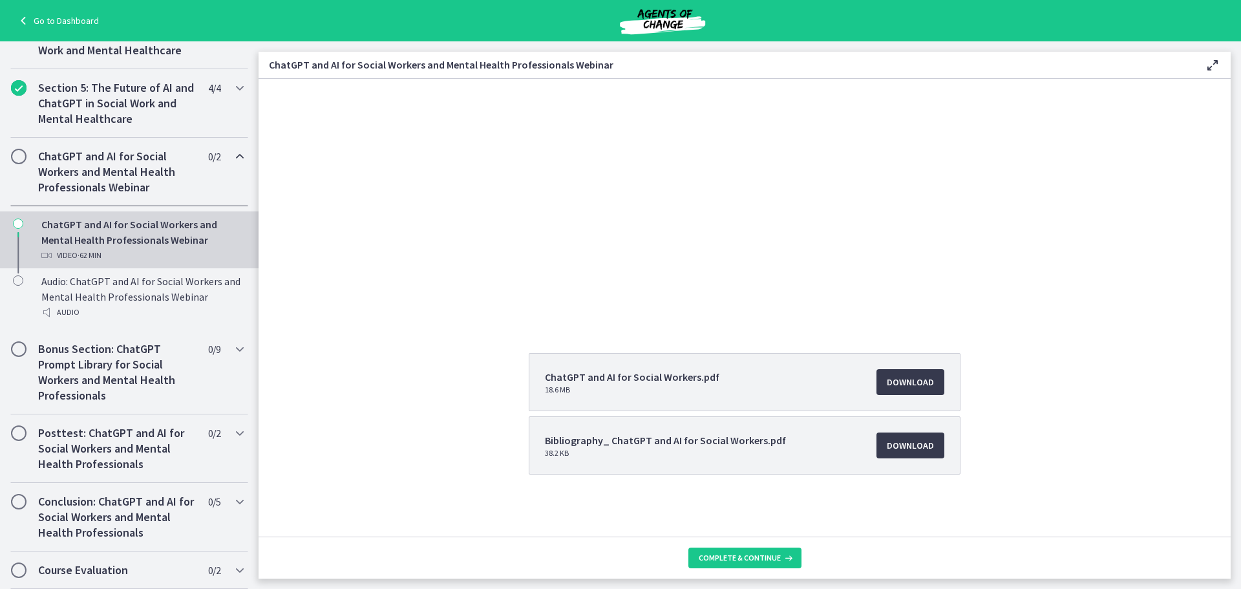
scroll to position [0, 0]
